Goal: Transaction & Acquisition: Purchase product/service

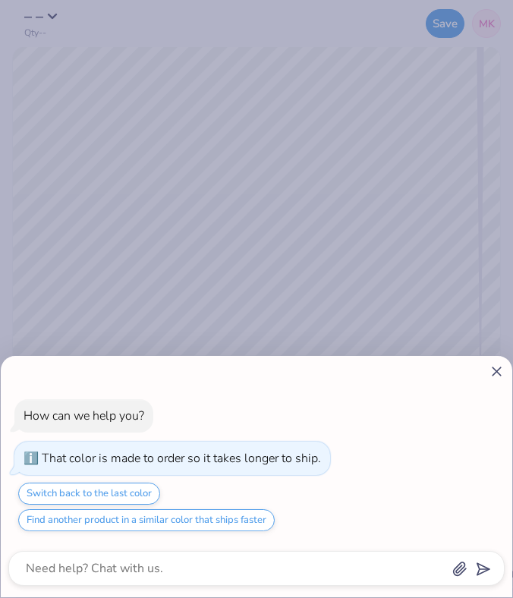
click at [498, 370] on line at bounding box center [497, 372] width 8 height 8
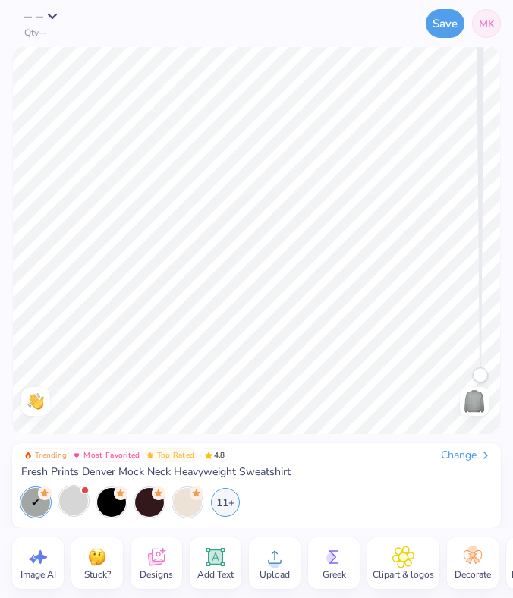
click at [62, 500] on div at bounding box center [73, 501] width 29 height 29
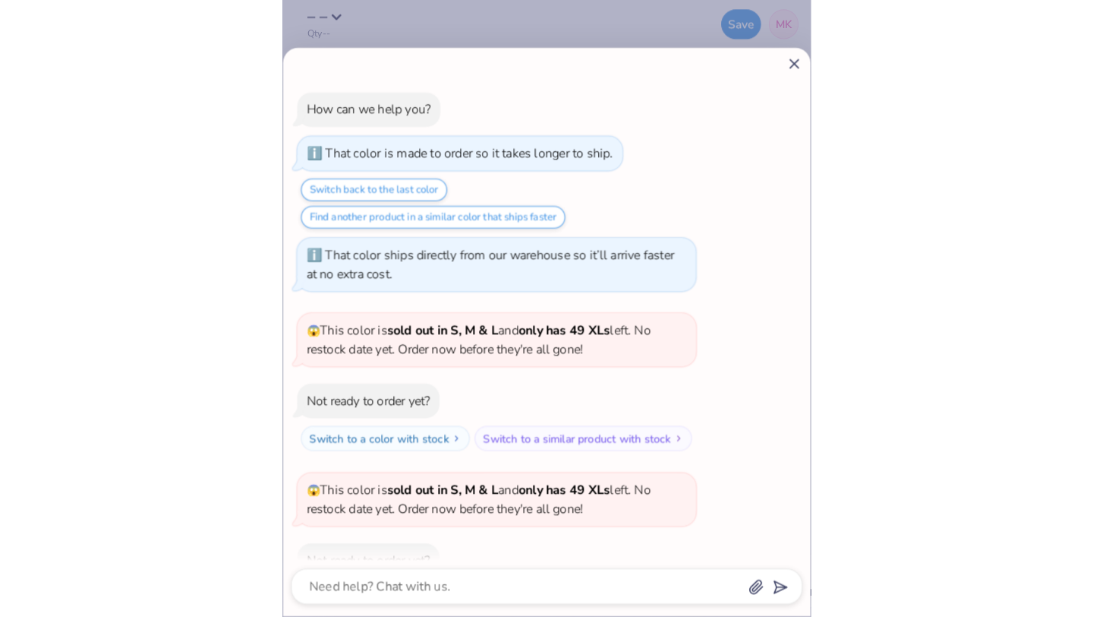
scroll to position [61, 0]
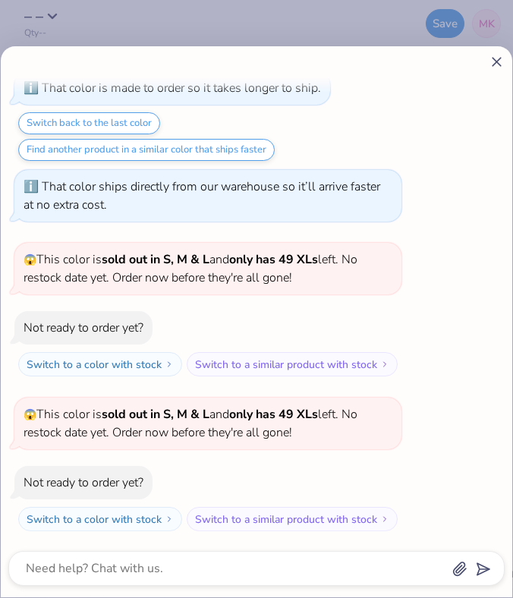
click at [499, 60] on line at bounding box center [497, 62] width 8 height 8
type textarea "x"
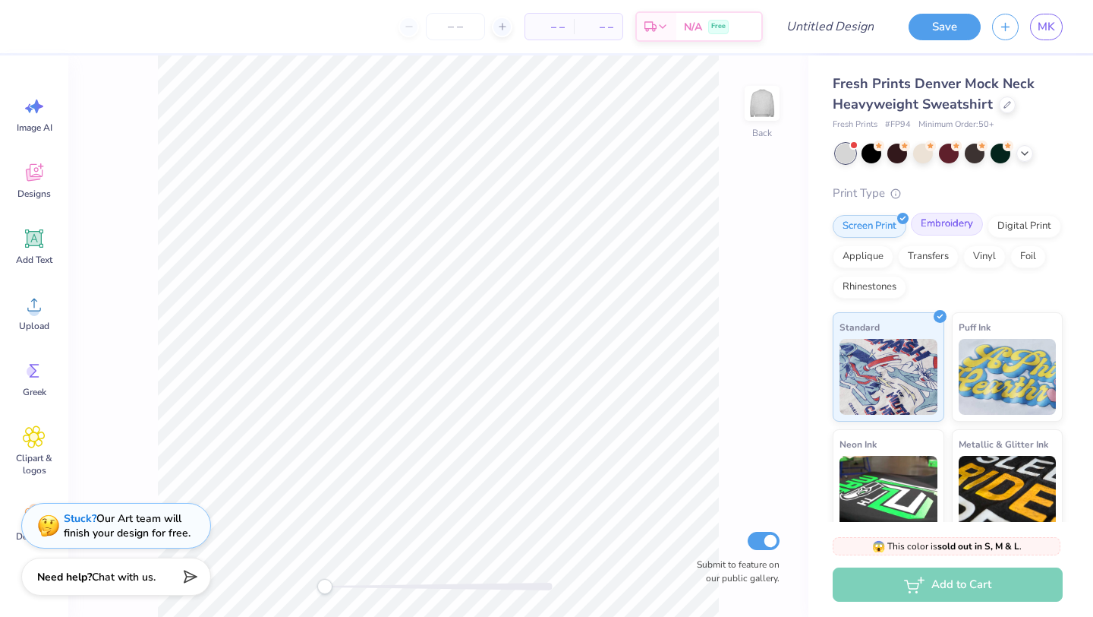
click at [513, 227] on div "Embroidery" at bounding box center [947, 224] width 72 height 23
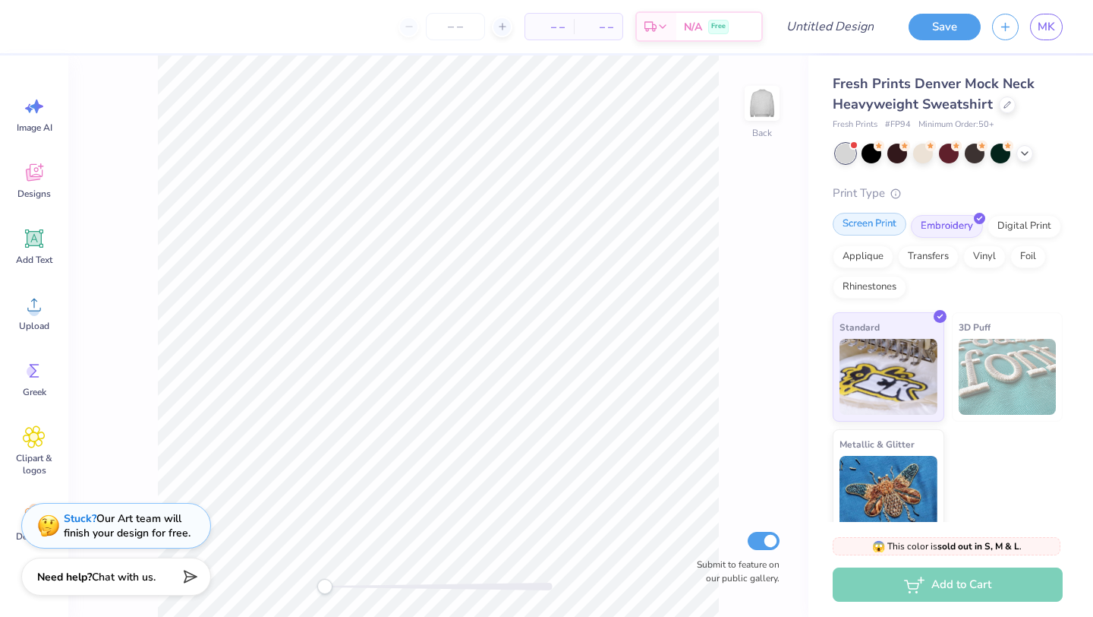
click at [513, 229] on div "Screen Print" at bounding box center [870, 224] width 74 height 23
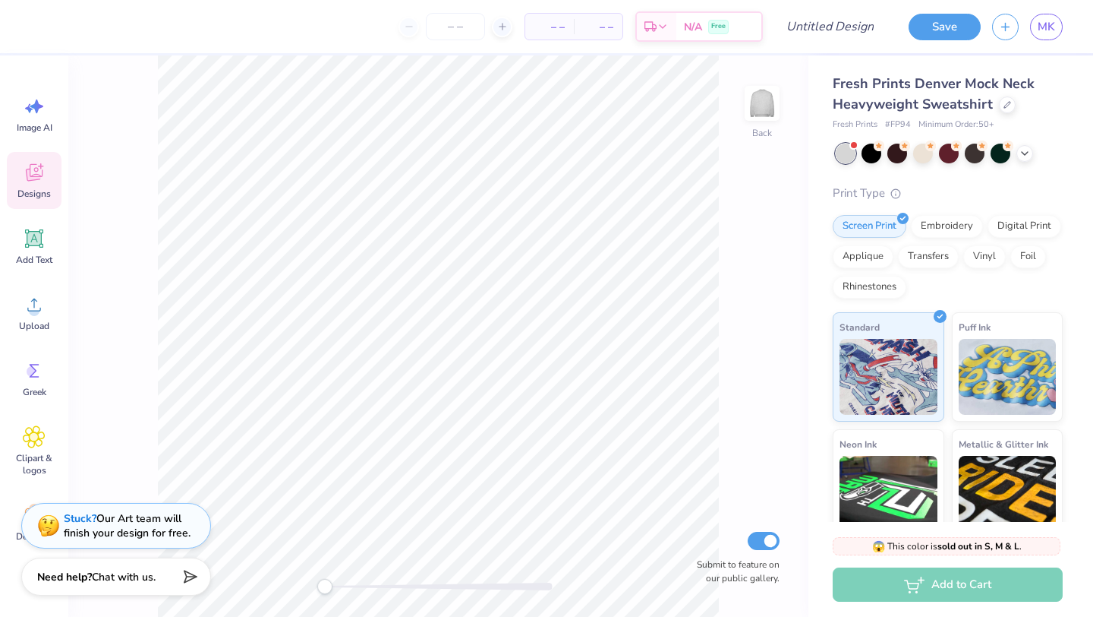
click at [42, 182] on icon at bounding box center [34, 172] width 23 height 23
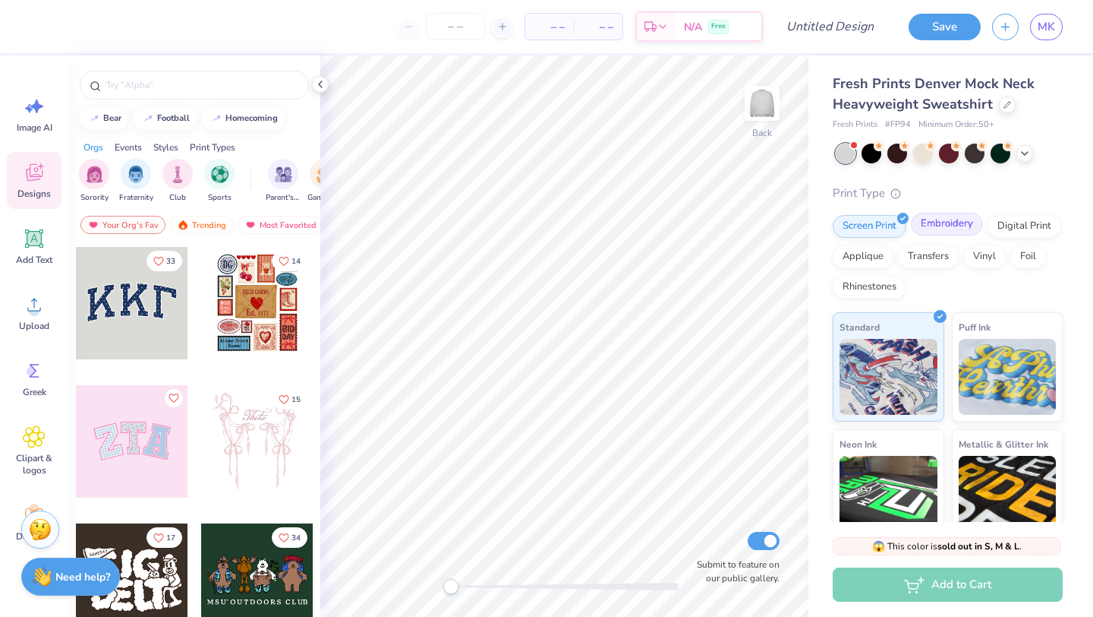
click at [513, 223] on div "Embroidery" at bounding box center [947, 224] width 72 height 23
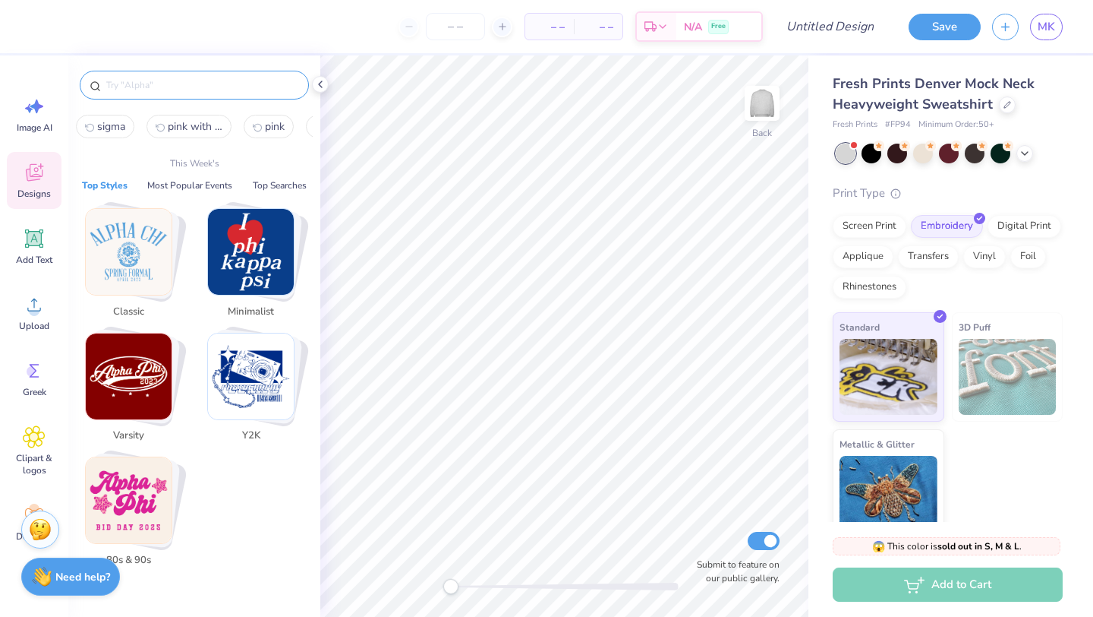
click at [158, 90] on input "text" at bounding box center [202, 84] width 194 height 15
click at [131, 286] on img "Stack Card Button Classic" at bounding box center [129, 252] width 86 height 86
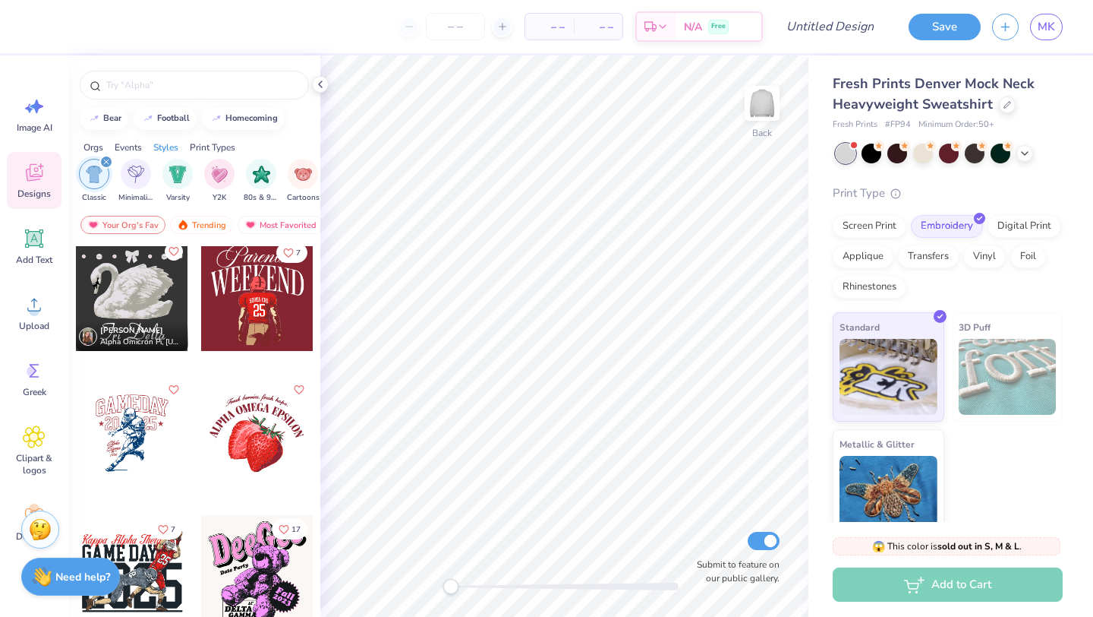
scroll to position [998, 0]
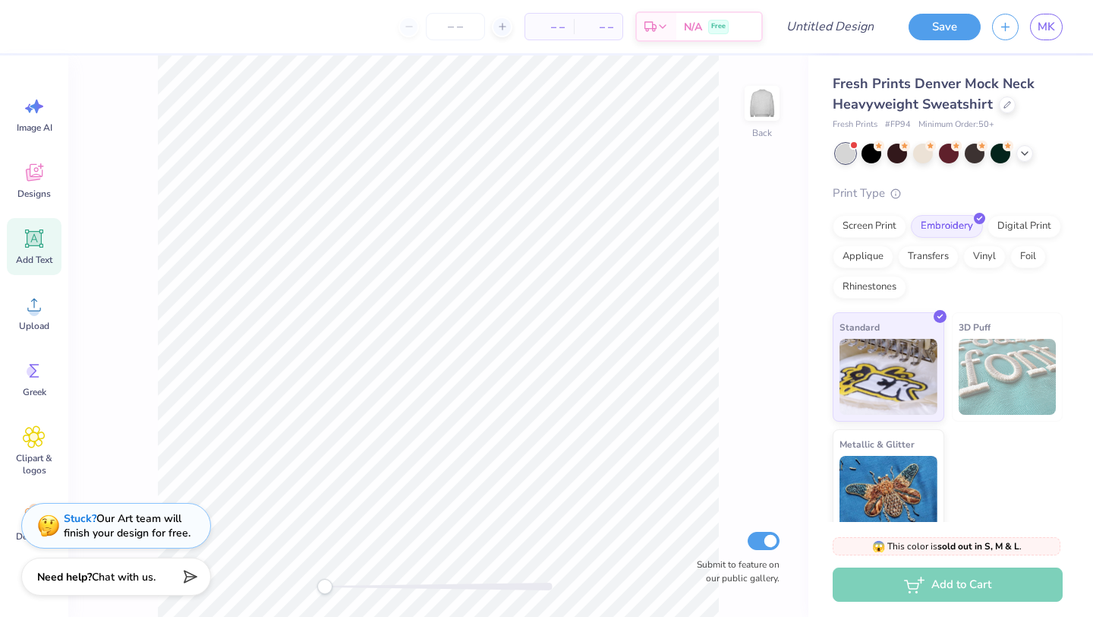
click at [31, 244] on icon at bounding box center [34, 239] width 14 height 14
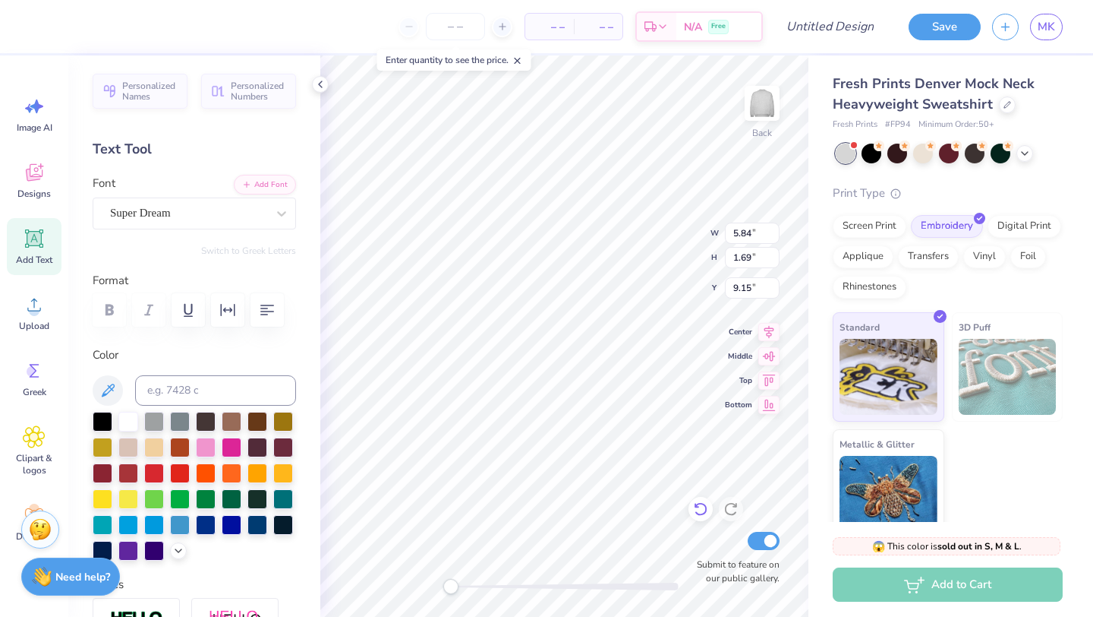
click at [513, 508] on icon at bounding box center [700, 508] width 15 height 15
click at [42, 175] on icon at bounding box center [34, 172] width 17 height 17
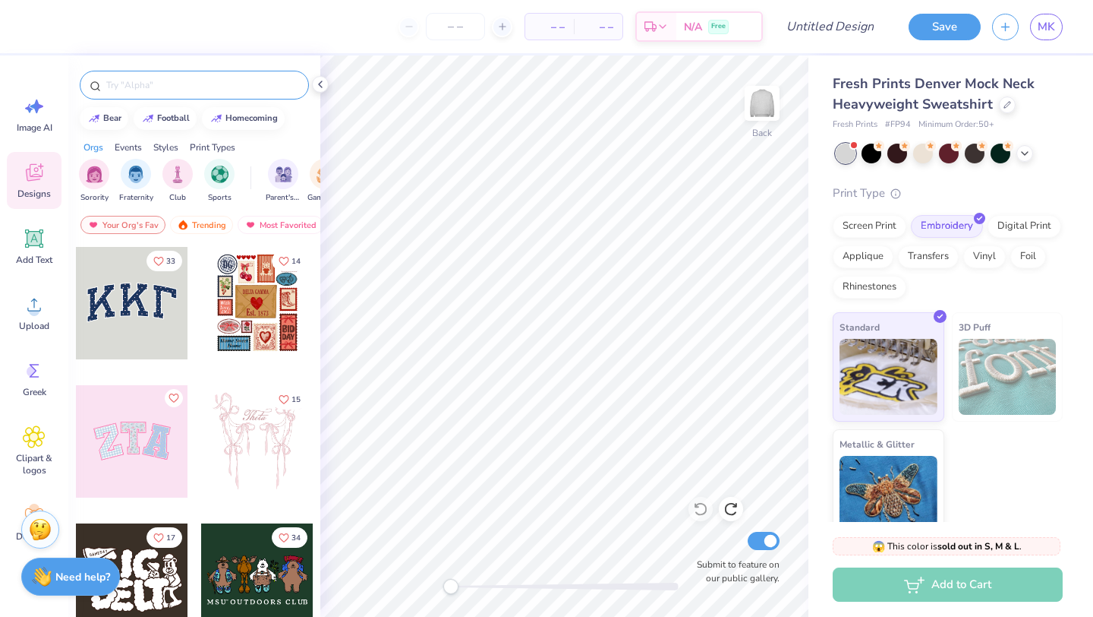
click at [154, 91] on input "text" at bounding box center [202, 84] width 194 height 15
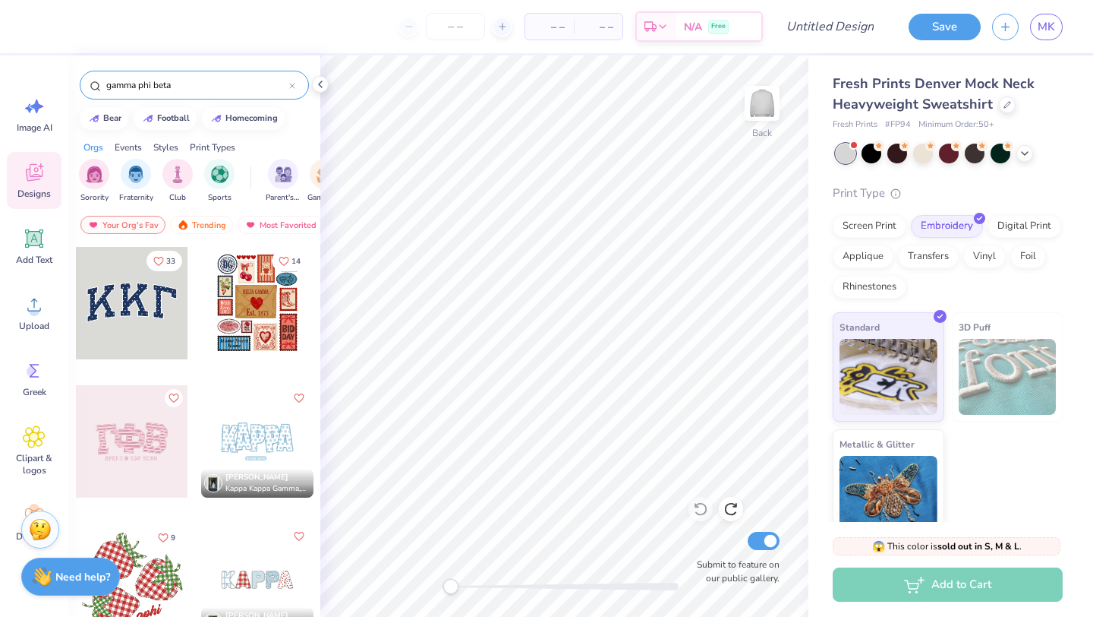
type input "gamma phi beta"
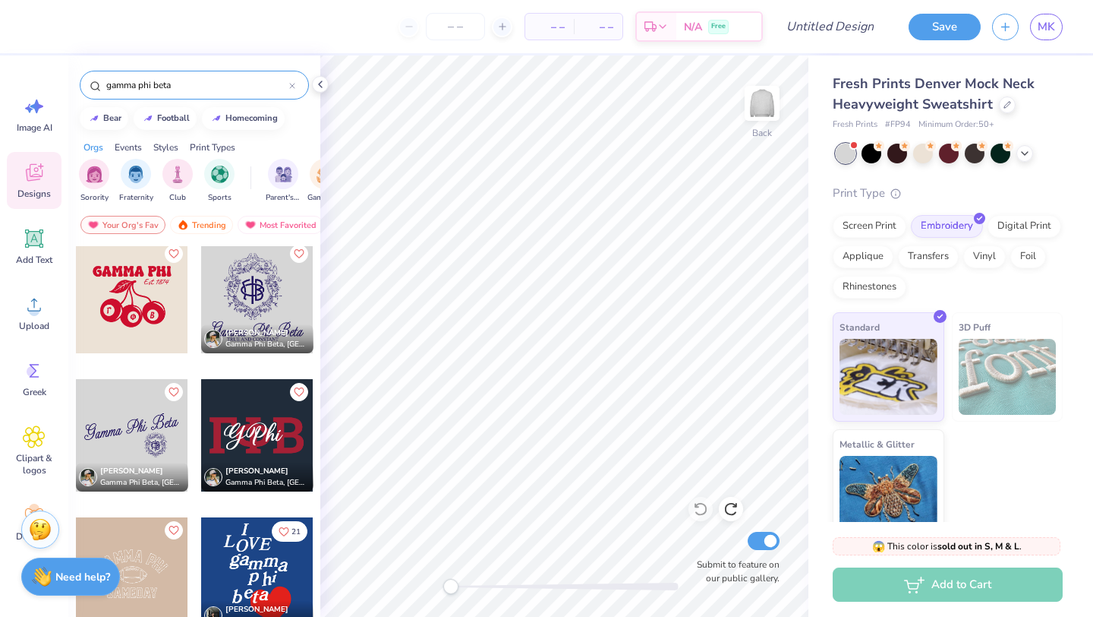
scroll to position [287, 0]
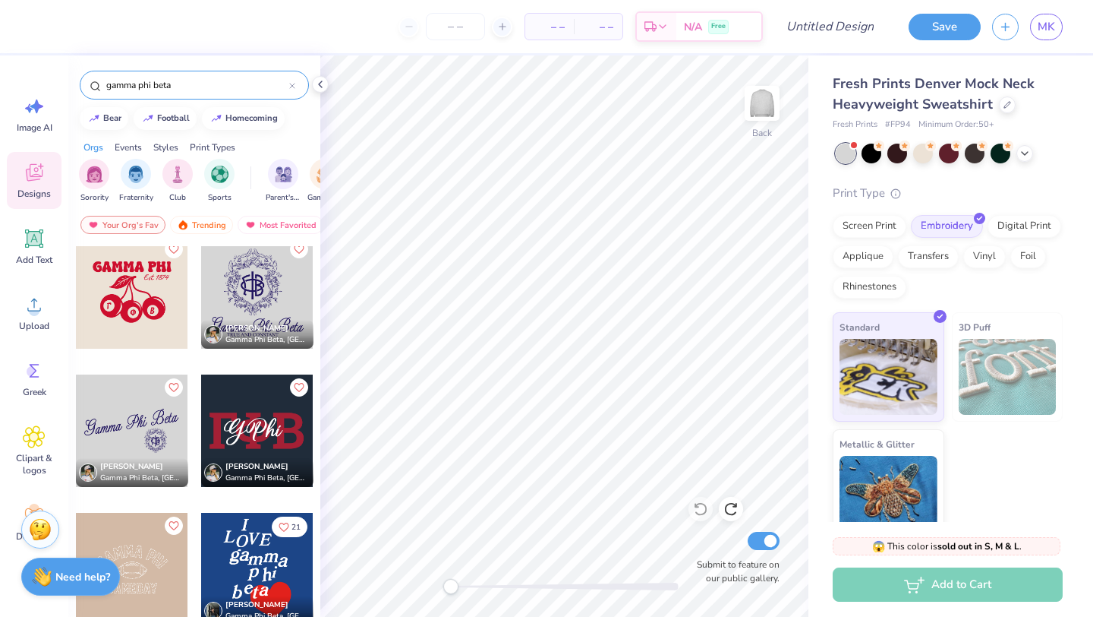
click at [126, 433] on div at bounding box center [132, 430] width 112 height 112
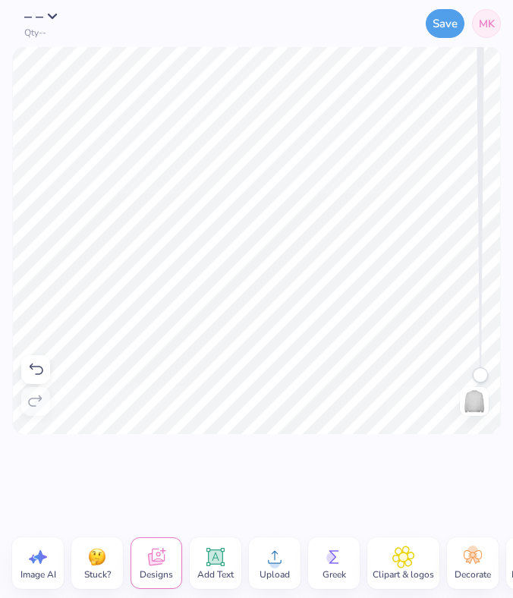
scroll to position [0, 4]
type textarea "Sigma Sigma Sigma"
click at [369, 482] on div at bounding box center [256, 481] width 513 height 94
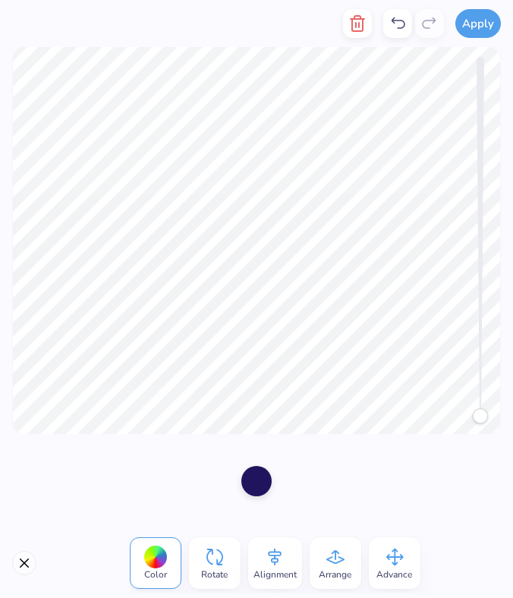
click at [338, 442] on div at bounding box center [256, 481] width 513 height 94
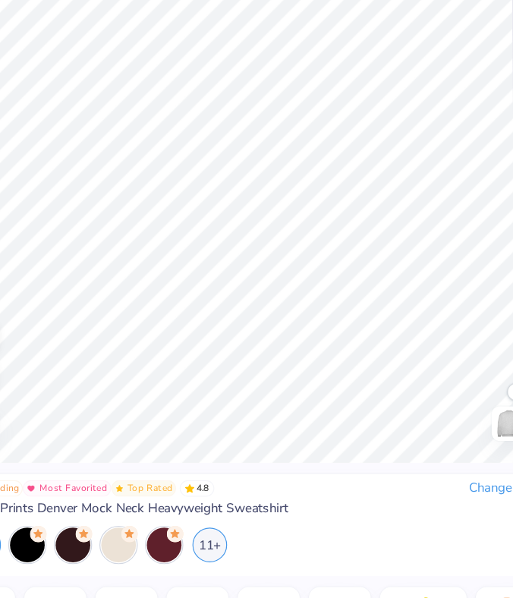
click at [370, 466] on div "Trending Most Favorited Top Rated 4.8 Change Fresh Prints Denver Mock Neck Heav…" at bounding box center [256, 464] width 471 height 30
